Goal: Obtain resource: Download file/media

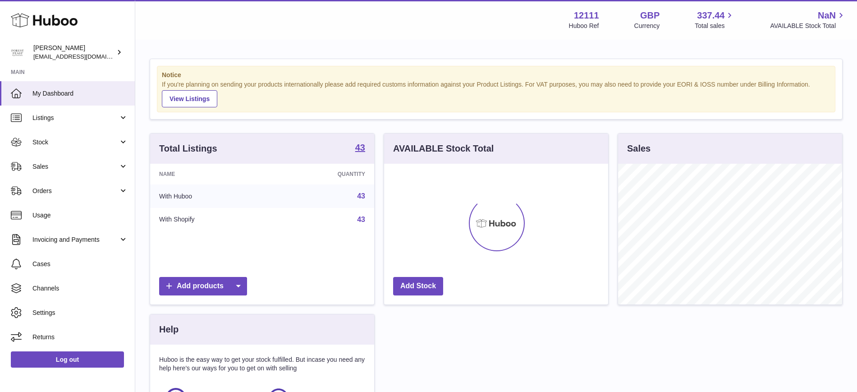
scroll to position [141, 224]
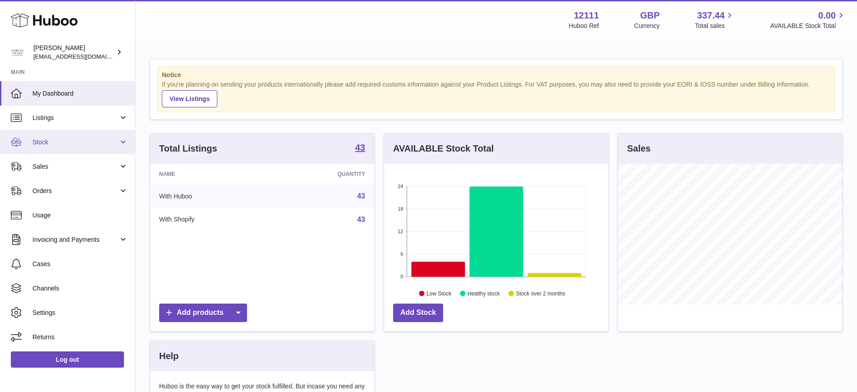
click at [61, 143] on span "Stock" at bounding box center [75, 142] width 86 height 9
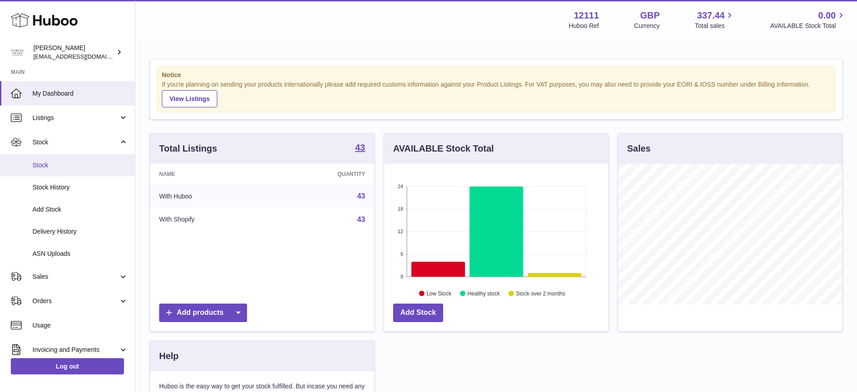
click at [56, 161] on span "Stock" at bounding box center [80, 165] width 96 height 9
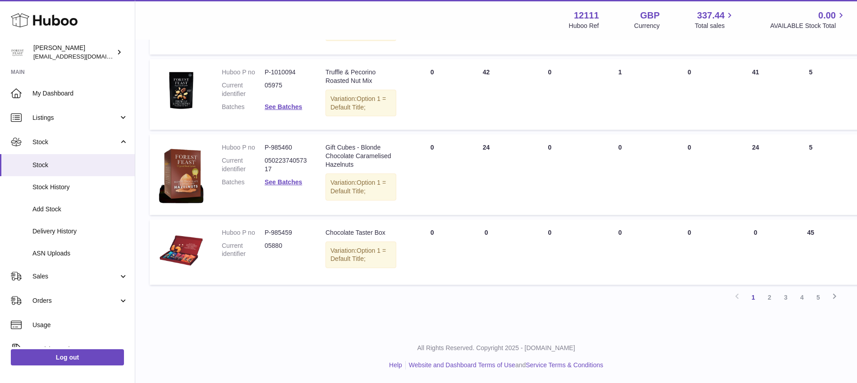
scroll to position [901, 0]
click at [771, 306] on link "2" at bounding box center [769, 297] width 16 height 16
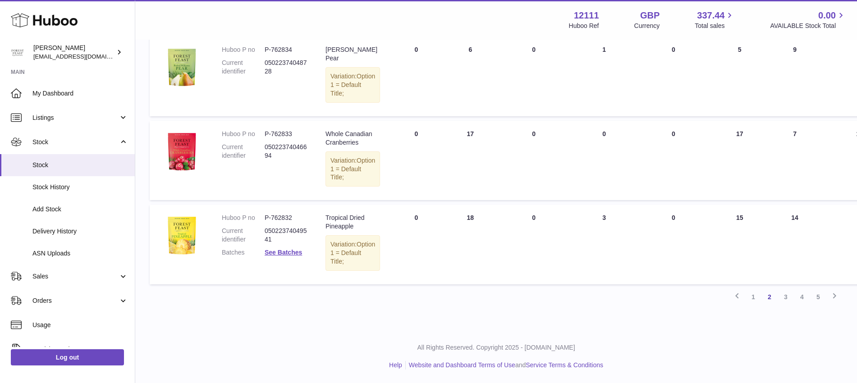
scroll to position [909, 0]
click at [782, 297] on link "3" at bounding box center [785, 297] width 16 height 16
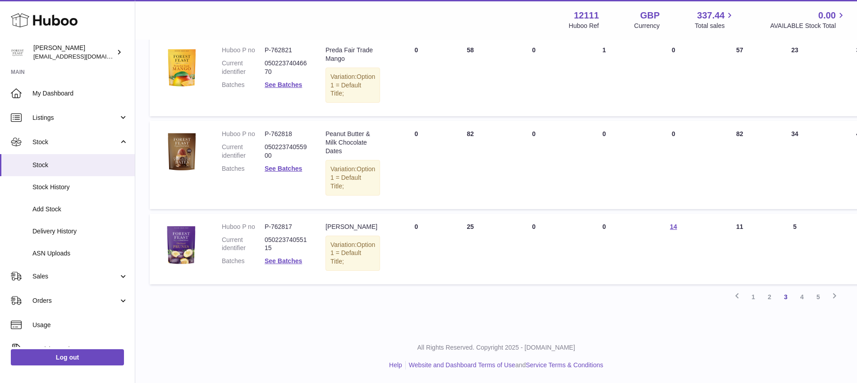
scroll to position [901, 0]
click at [768, 296] on link "2" at bounding box center [769, 297] width 16 height 16
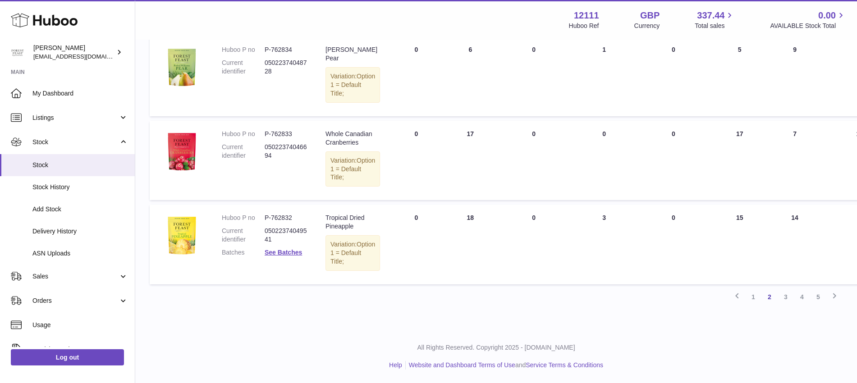
scroll to position [885, 0]
click at [786, 305] on link "3" at bounding box center [785, 297] width 16 height 16
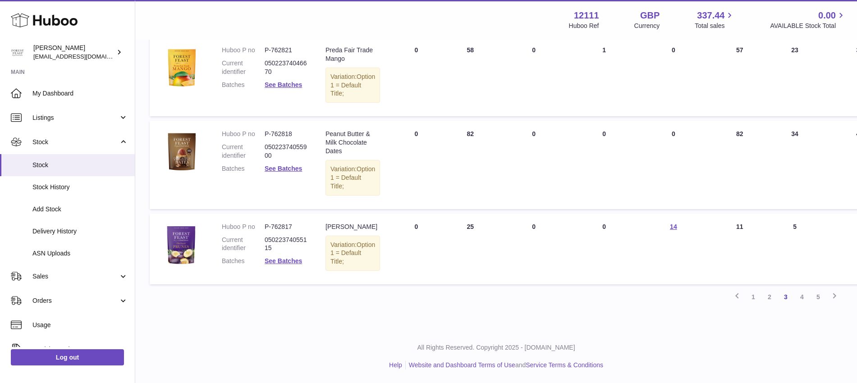
scroll to position [885, 0]
click at [801, 305] on link "4" at bounding box center [802, 297] width 16 height 16
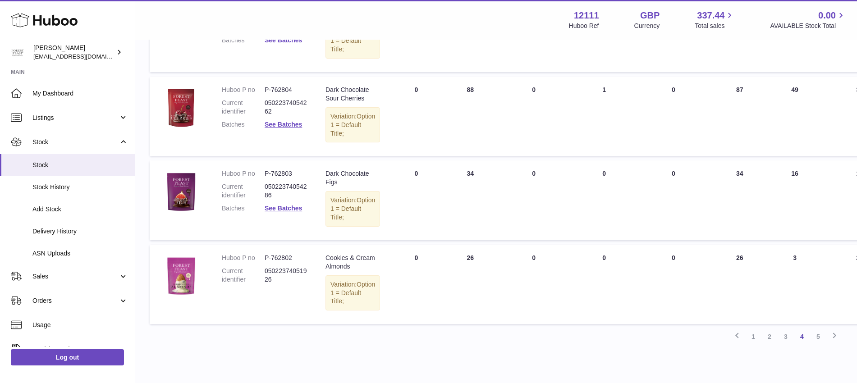
scroll to position [858, 0]
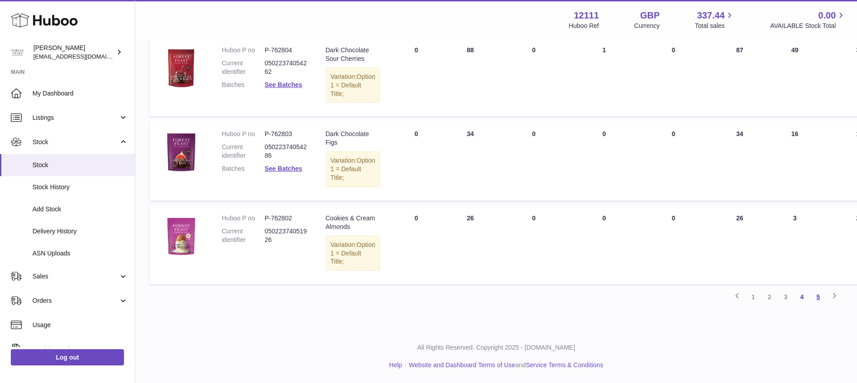
click at [818, 295] on link "5" at bounding box center [818, 297] width 16 height 16
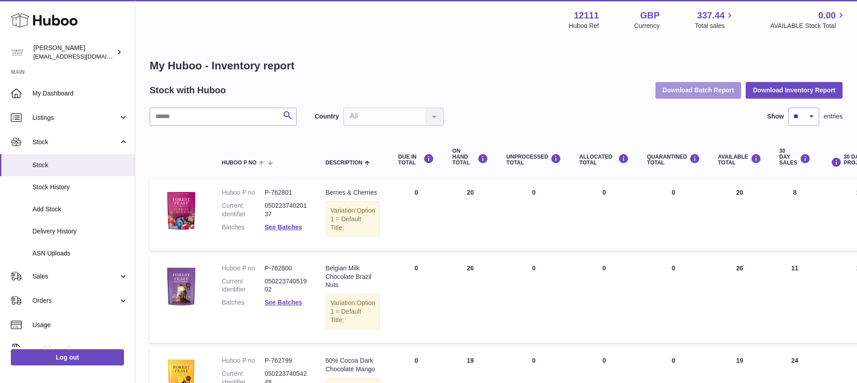
click at [719, 89] on button "Download Batch Report" at bounding box center [698, 90] width 86 height 16
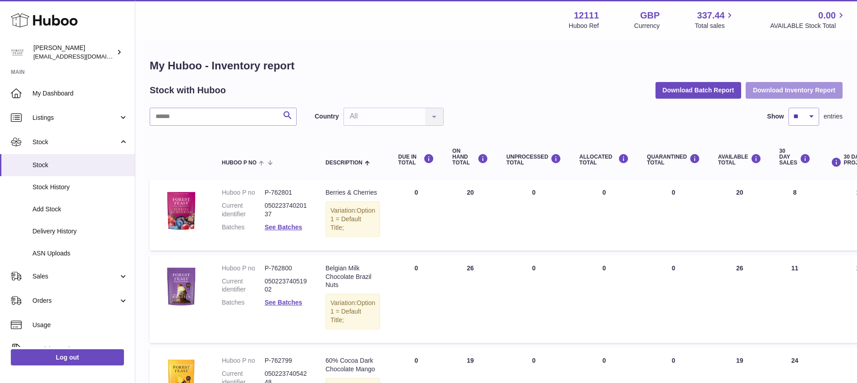
click at [791, 90] on button "Download Inventory Report" at bounding box center [793, 90] width 97 height 16
